Goal: Task Accomplishment & Management: Use online tool/utility

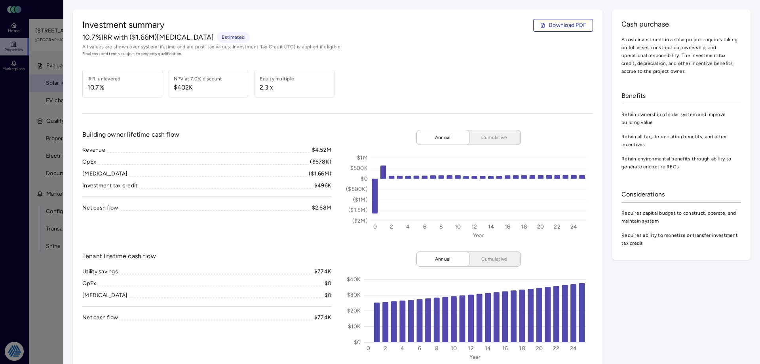
click at [5, 104] on div at bounding box center [380, 182] width 760 height 364
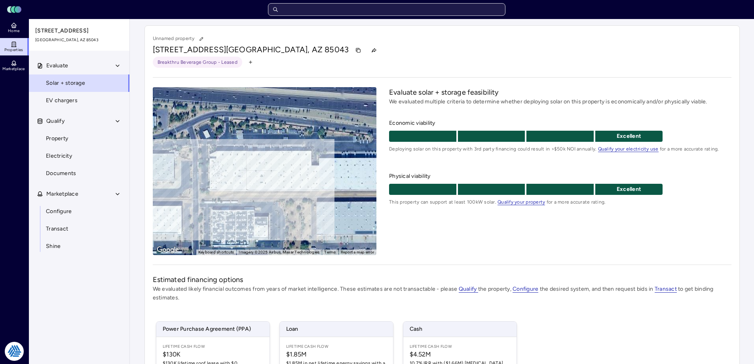
click at [355, 7] on input "text" at bounding box center [386, 9] width 237 height 13
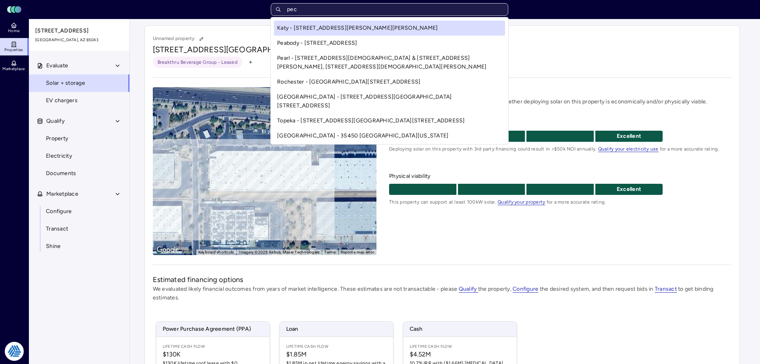
type input "pech"
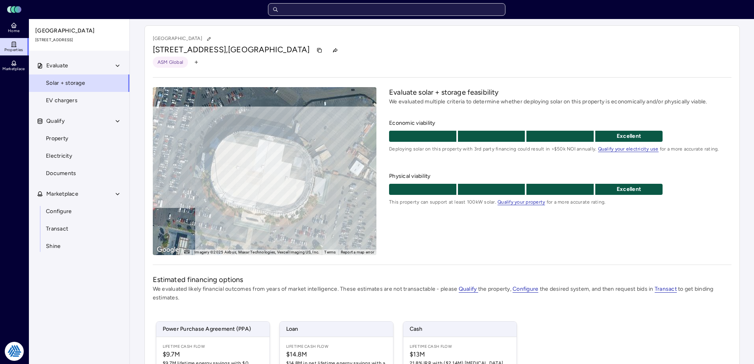
scroll to position [79, 0]
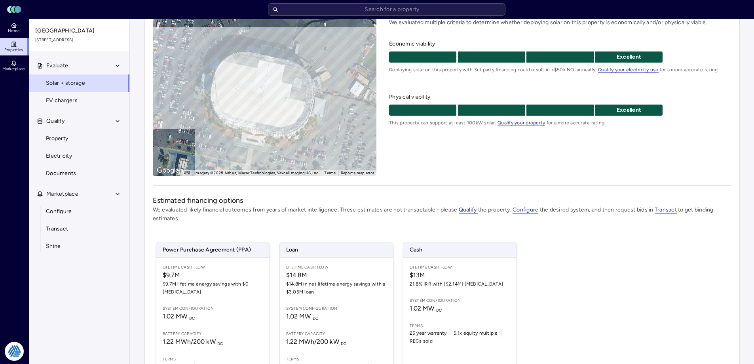
click at [379, 155] on div "Evaluate solar + storage feasibility We evaluated multiple criteria to determin…" at bounding box center [560, 92] width 342 height 168
click at [379, 284] on div "Power Purchase Agreement (PPA) Lifetime Cash Flow $9.7M $9.7M lifetime energy s…" at bounding box center [442, 317] width 578 height 170
click at [57, 154] on span "Electricity" at bounding box center [59, 156] width 26 height 9
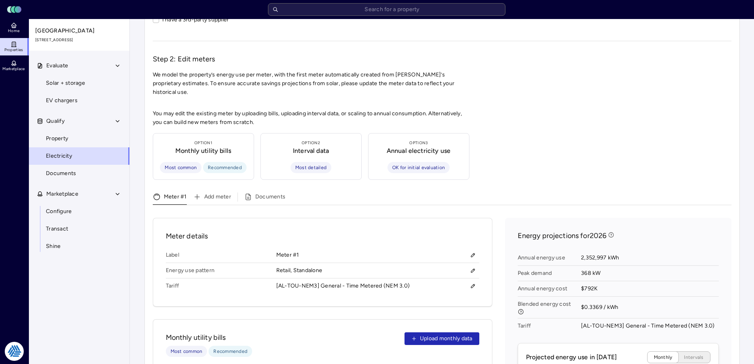
scroll to position [158, 0]
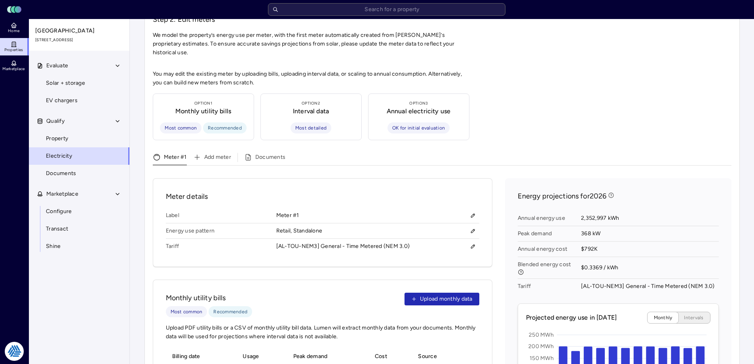
click at [379, 241] on span "Annual energy cost" at bounding box center [550, 248] width 64 height 15
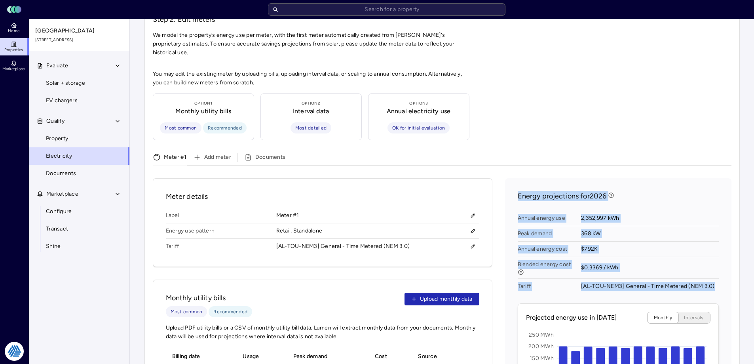
drag, startPoint x: 518, startPoint y: 186, endPoint x: 724, endPoint y: 281, distance: 227.3
click at [379, 282] on div "[AL-TOU-NEM3] General - Time Metered (NEM 3.0)" at bounding box center [648, 286] width 134 height 9
drag, startPoint x: 722, startPoint y: 273, endPoint x: 532, endPoint y: 179, distance: 212.3
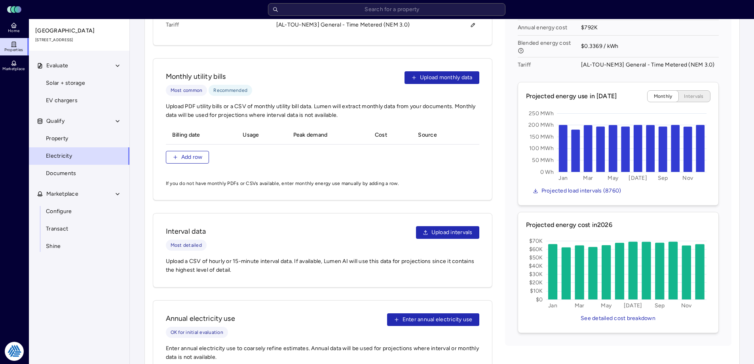
scroll to position [340, 0]
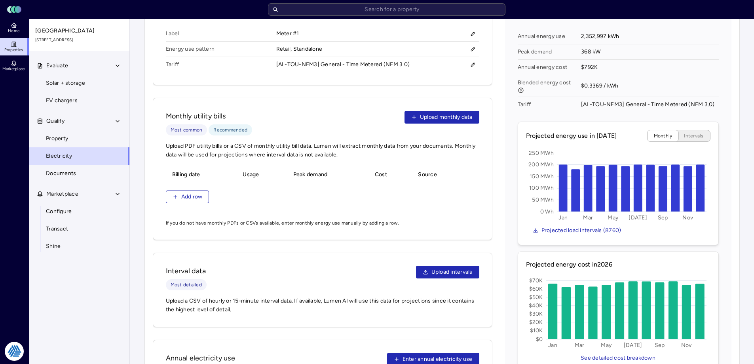
click at [379, 148] on div "Energy projections for 2026 Annual energy use 2,352,997 kWh Peak demand 368 kW …" at bounding box center [618, 190] width 226 height 389
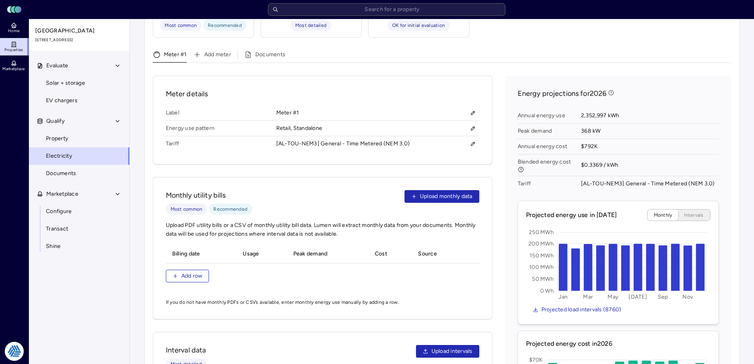
click at [379, 184] on div "Meter details Label Meter #1 Energy use pattern Retail, Standalone Tariff [AL-T…" at bounding box center [442, 284] width 578 height 417
click at [379, 162] on div "Energy projections for 2026 Annual energy use 2,352,997 kWh Peak demand 368 kW …" at bounding box center [618, 270] width 226 height 389
click at [379, 108] on span "2,352,997 kWh" at bounding box center [649, 115] width 137 height 15
drag, startPoint x: 627, startPoint y: 155, endPoint x: 506, endPoint y: 199, distance: 127.8
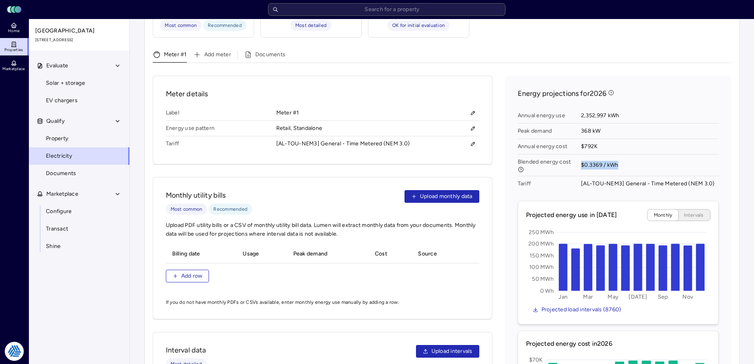
click at [379, 151] on div "Annual energy use 2,352,997 kWh Peak demand 368 kW Annual energy cost $792K Ble…" at bounding box center [618, 149] width 201 height 89
click at [379, 158] on span "Blended energy cost" at bounding box center [546, 165] width 57 height 14
click at [379, 199] on div "Energy projections for 2026 Annual energy use 2,352,997 kWh Peak demand 368 kW …" at bounding box center [618, 270] width 226 height 389
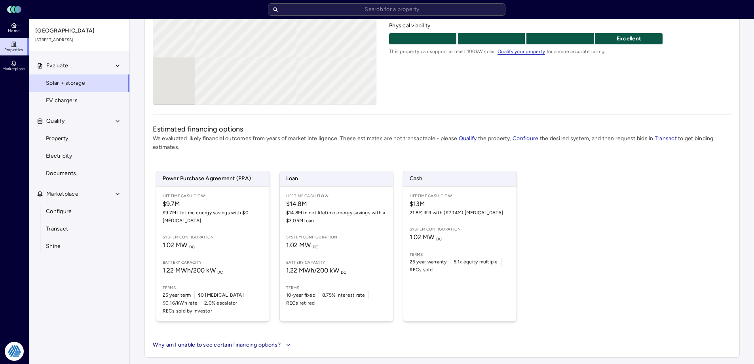
scroll to position [79, 0]
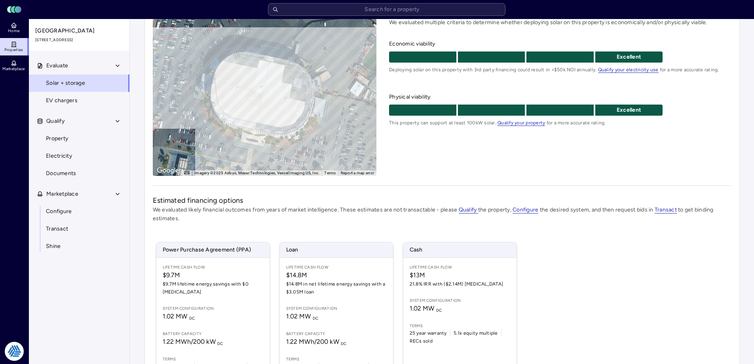
click at [264, 99] on div "To activate drag with keyboard, press Alt + Enter. Once in keyboard drag state,…" at bounding box center [265, 92] width 224 height 168
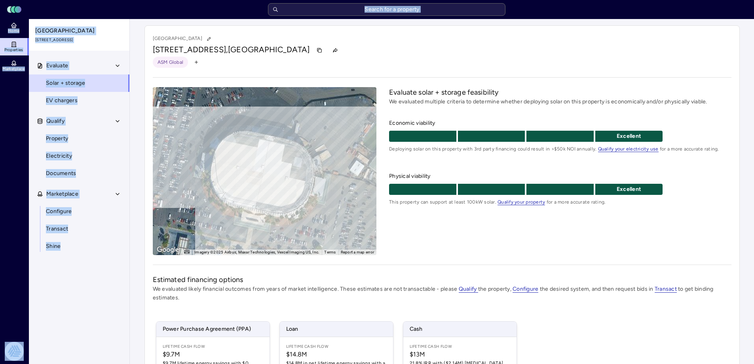
drag, startPoint x: 205, startPoint y: 62, endPoint x: 222, endPoint y: 46, distance: 22.9
click at [108, 2] on div "Toggle Sidebar Lumen Energy Logo Home Properties Marketplace Tradition Energy […" at bounding box center [377, 257] width 754 height 514
click at [245, 61] on div "ASM Global" at bounding box center [442, 62] width 578 height 11
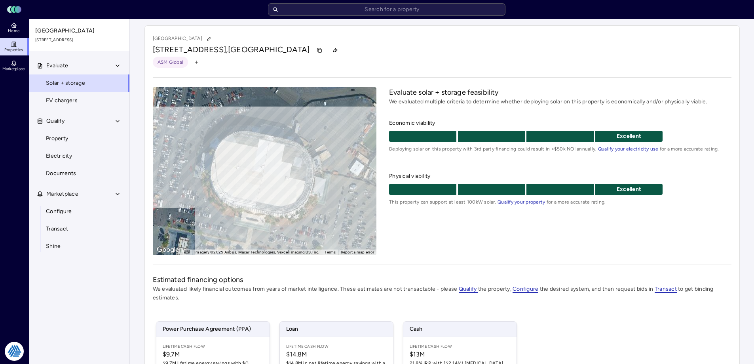
drag, startPoint x: 234, startPoint y: 63, endPoint x: 142, endPoint y: 21, distance: 100.8
click at [142, 21] on div "[GEOGRAPHIC_DATA] [STREET_ADDRESS] ASM Global ← Move left → Move right ↑ Move u…" at bounding box center [442, 266] width 608 height 495
click at [245, 70] on div "[GEOGRAPHIC_DATA] [STREET_ADDRESS] ASM Global ← Move left → Move right ↑ Move u…" at bounding box center [441, 266] width 595 height 482
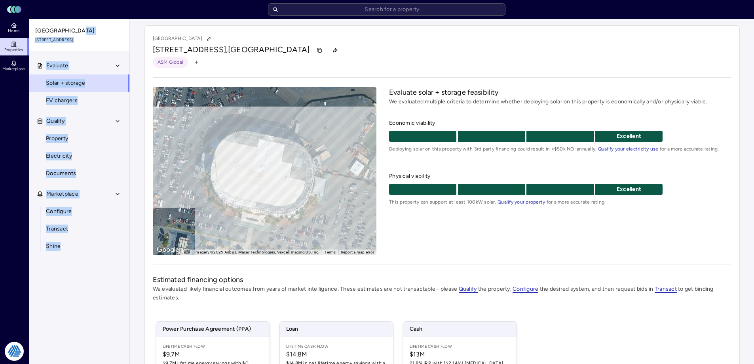
drag, startPoint x: 223, startPoint y: 71, endPoint x: 129, endPoint y: 25, distance: 104.2
click at [129, 25] on div "Home Properties Marketplace Tradition Energy [PERSON_NAME] [GEOGRAPHIC_DATA] [S…" at bounding box center [377, 266] width 754 height 495
click at [261, 56] on h1 "[STREET_ADDRESS]" at bounding box center [231, 50] width 157 height 13
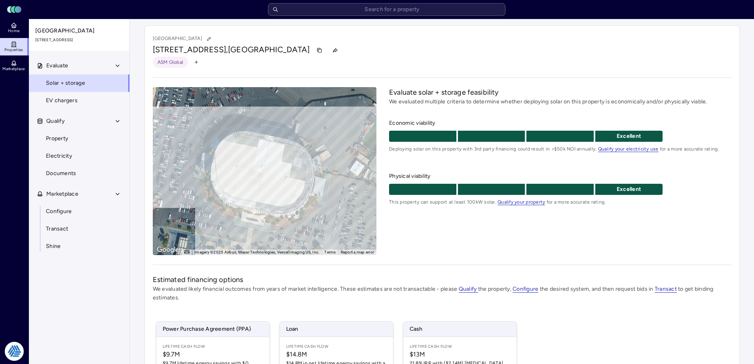
drag, startPoint x: 213, startPoint y: 64, endPoint x: 135, endPoint y: 29, distance: 85.5
click at [135, 29] on div "Your estimates have been updated [GEOGRAPHIC_DATA] [STREET_ADDRESS] ASM Global …" at bounding box center [442, 266] width 624 height 495
click at [252, 66] on div "ASM Global" at bounding box center [442, 62] width 578 height 11
click at [139, 104] on div "[GEOGRAPHIC_DATA] [STREET_ADDRESS] ASM Global ← Move left → Move right ↑ Move u…" at bounding box center [442, 266] width 608 height 495
click at [137, 105] on div "Your estimates have been updated [GEOGRAPHIC_DATA] [STREET_ADDRESS] ASM Global …" at bounding box center [442, 266] width 624 height 495
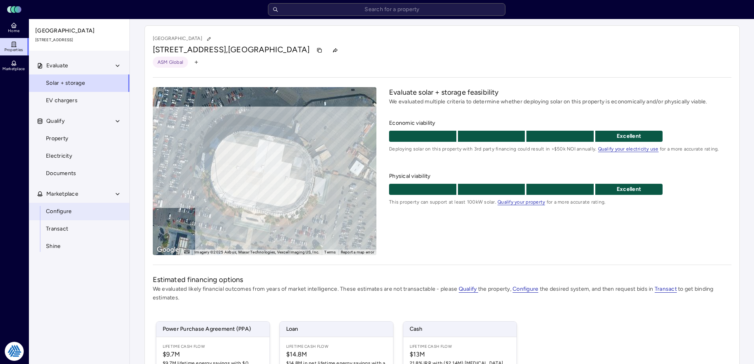
click at [59, 208] on span "Configure" at bounding box center [59, 211] width 26 height 9
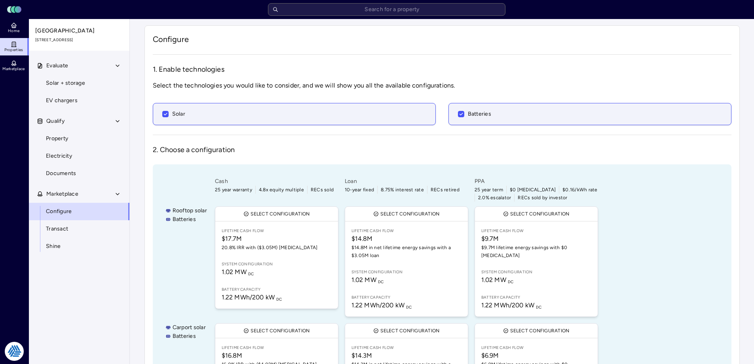
scroll to position [40, 0]
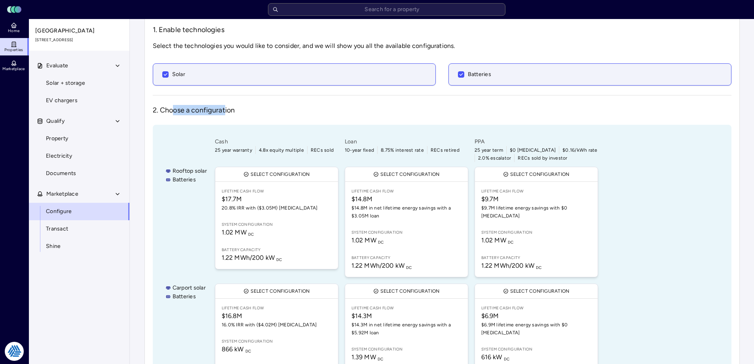
drag, startPoint x: 226, startPoint y: 104, endPoint x: 170, endPoint y: 112, distance: 56.9
click at [170, 112] on div "1. Enable technologies Select the technologies you would like to consider, and …" at bounding box center [442, 308] width 578 height 566
click at [168, 113] on h3 "2. Choose a configuration" at bounding box center [194, 110] width 82 height 10
drag, startPoint x: 238, startPoint y: 112, endPoint x: 164, endPoint y: 110, distance: 74.0
click at [164, 110] on div "2. Choose a configuration" at bounding box center [442, 110] width 578 height 10
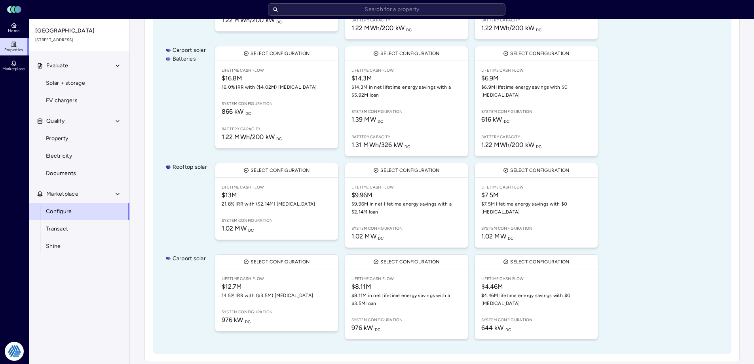
scroll to position [281, 0]
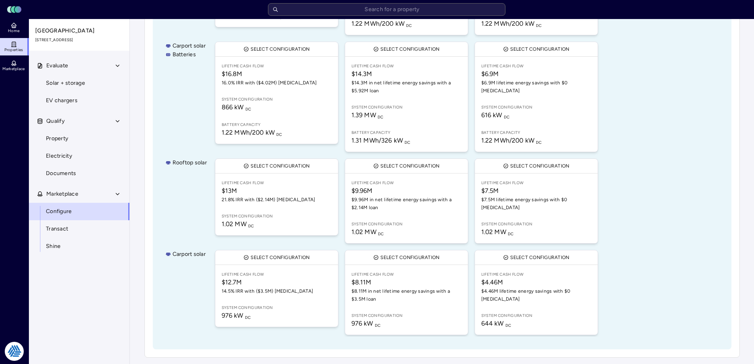
click at [164, 162] on div "Rooftop solar Batteries Carport solar Batteries Rooftop solar Carport solar Cas…" at bounding box center [442, 116] width 578 height 466
click at [626, 134] on div "Cash 25 year warranty 4.8x equity multiple RECs sold Select configuration Lifet…" at bounding box center [465, 116] width 505 height 441
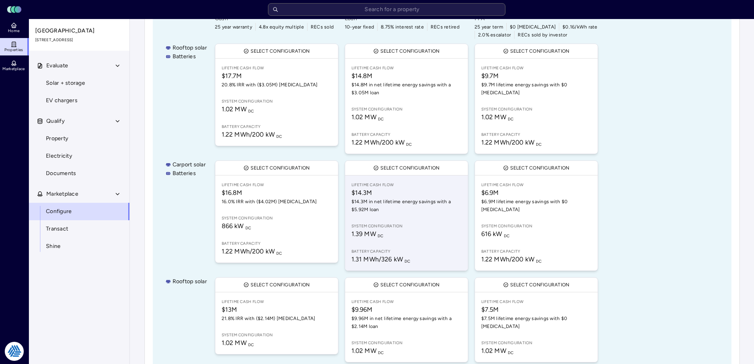
scroll to position [123, 0]
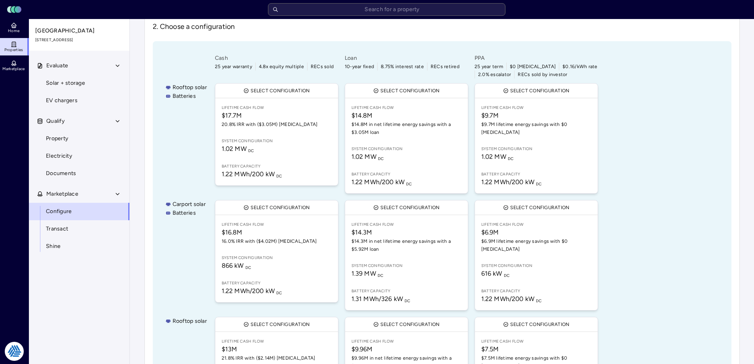
click at [616, 174] on div "Cash 25 year warranty 4.8x equity multiple RECs sold Select configuration Lifet…" at bounding box center [465, 274] width 505 height 441
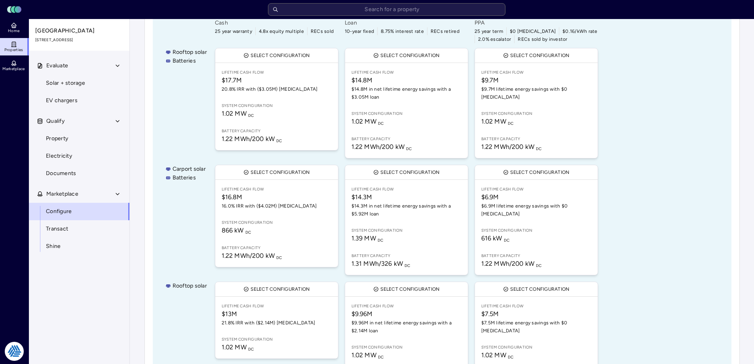
scroll to position [198, 0]
